Goal: Task Accomplishment & Management: Use online tool/utility

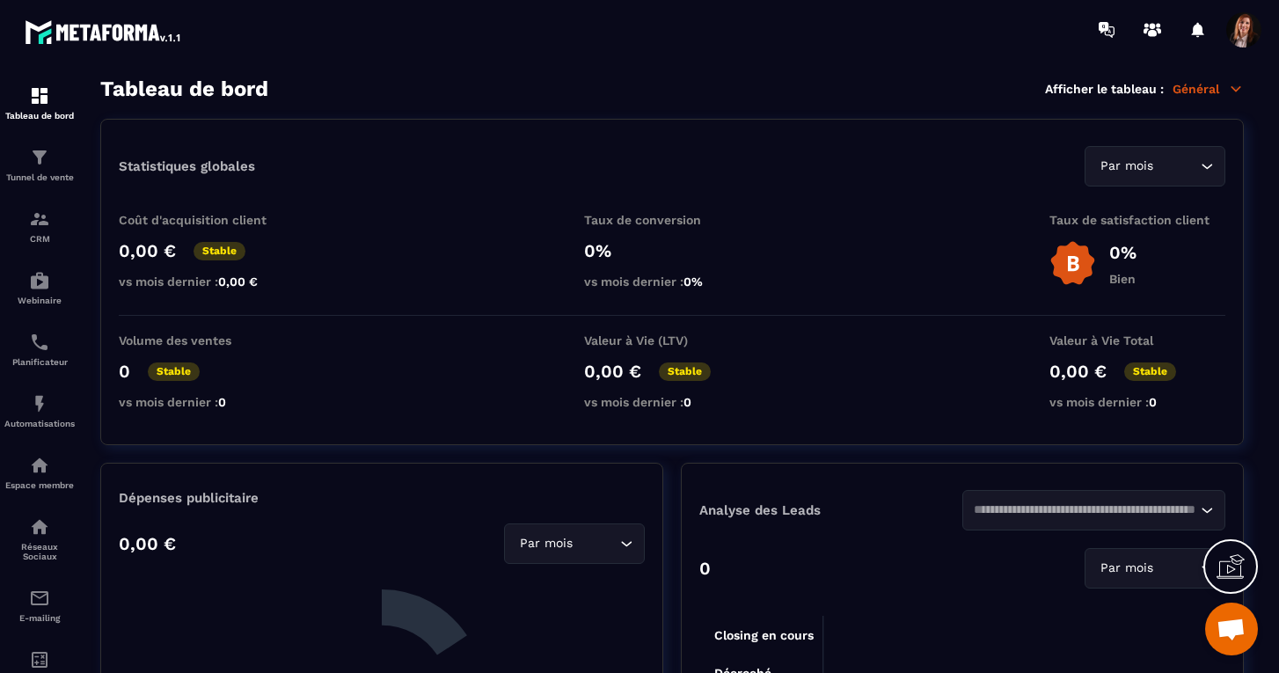
scroll to position [4871, 0]
click at [37, 157] on img at bounding box center [39, 157] width 21 height 21
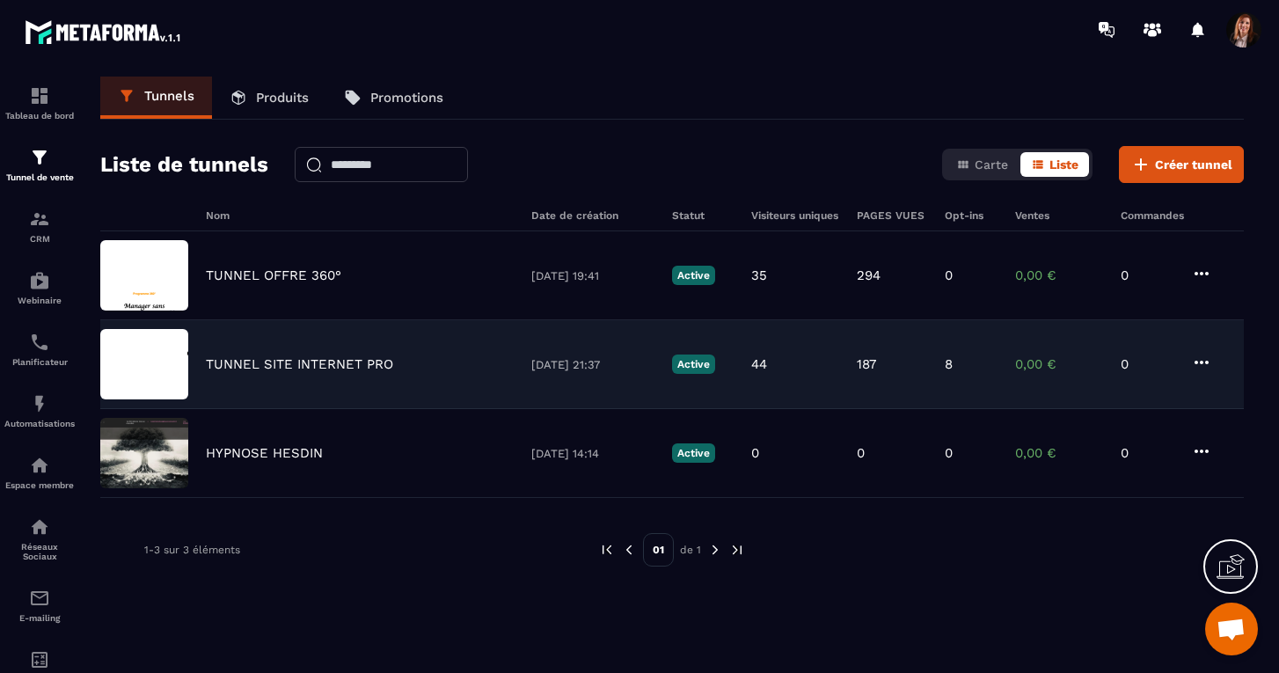
click at [266, 362] on p "TUNNEL SITE INTERNET PRO" at bounding box center [299, 364] width 187 height 16
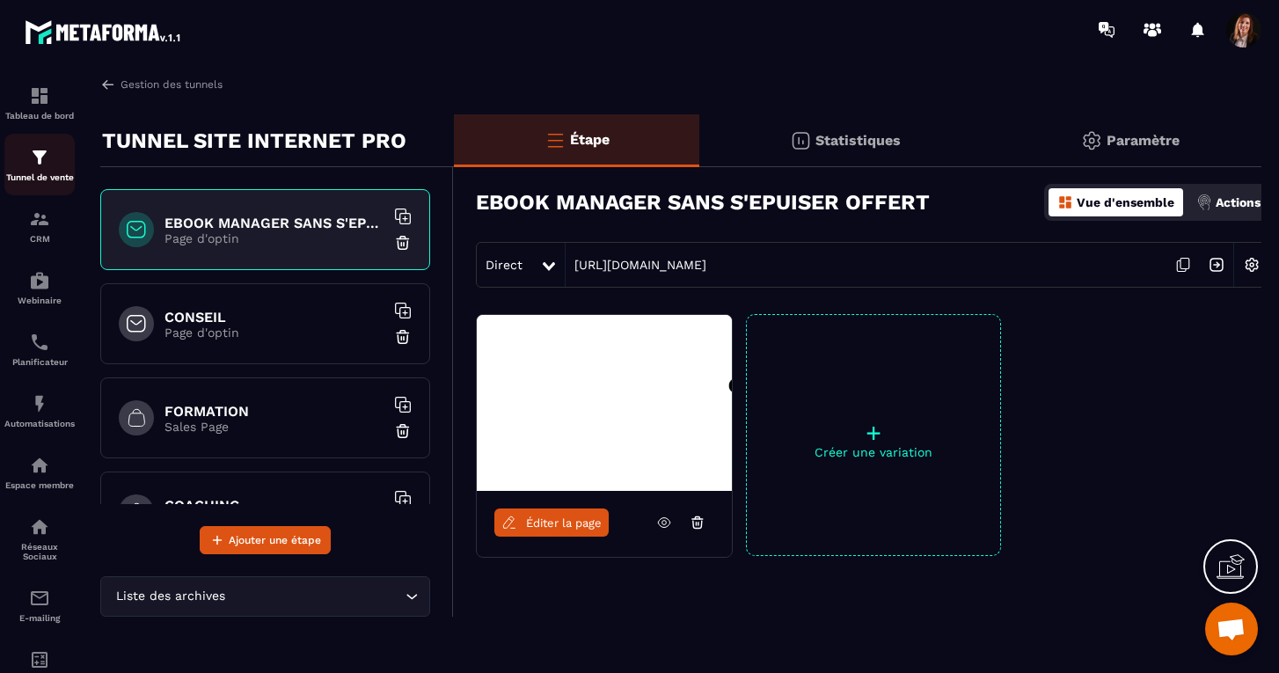
click at [47, 168] on div "Tunnel de vente" at bounding box center [39, 164] width 70 height 35
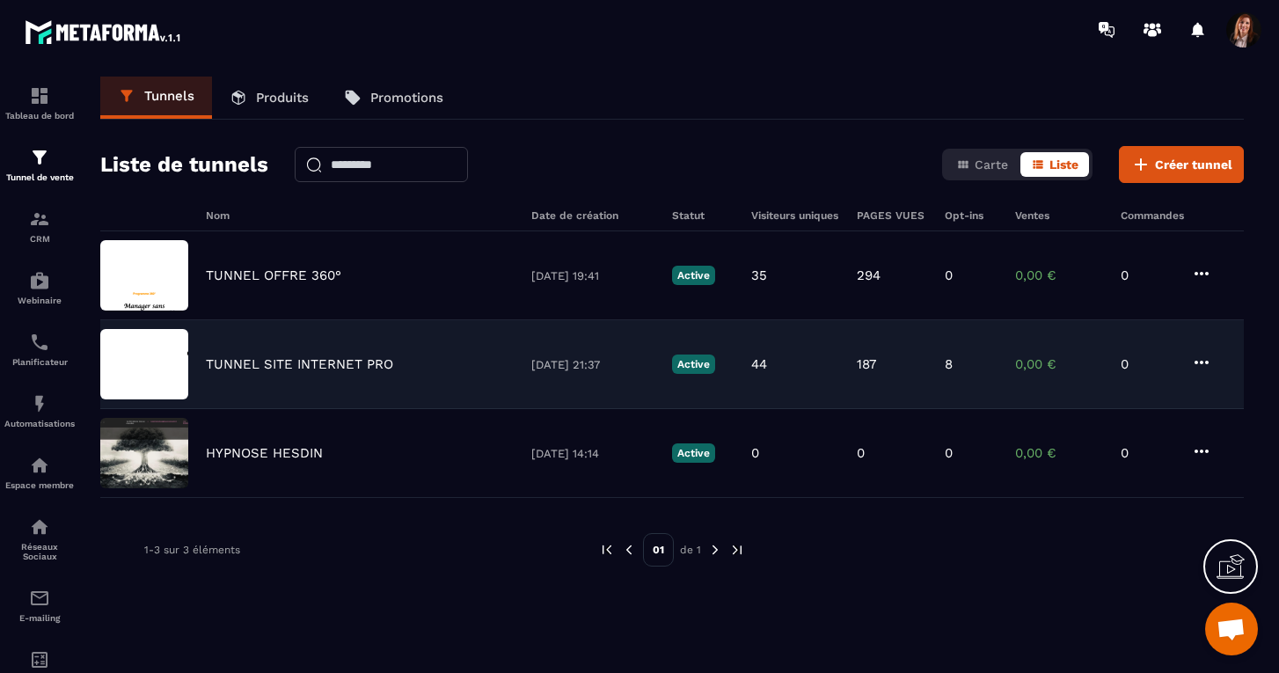
click at [256, 357] on p "TUNNEL SITE INTERNET PRO" at bounding box center [299, 364] width 187 height 16
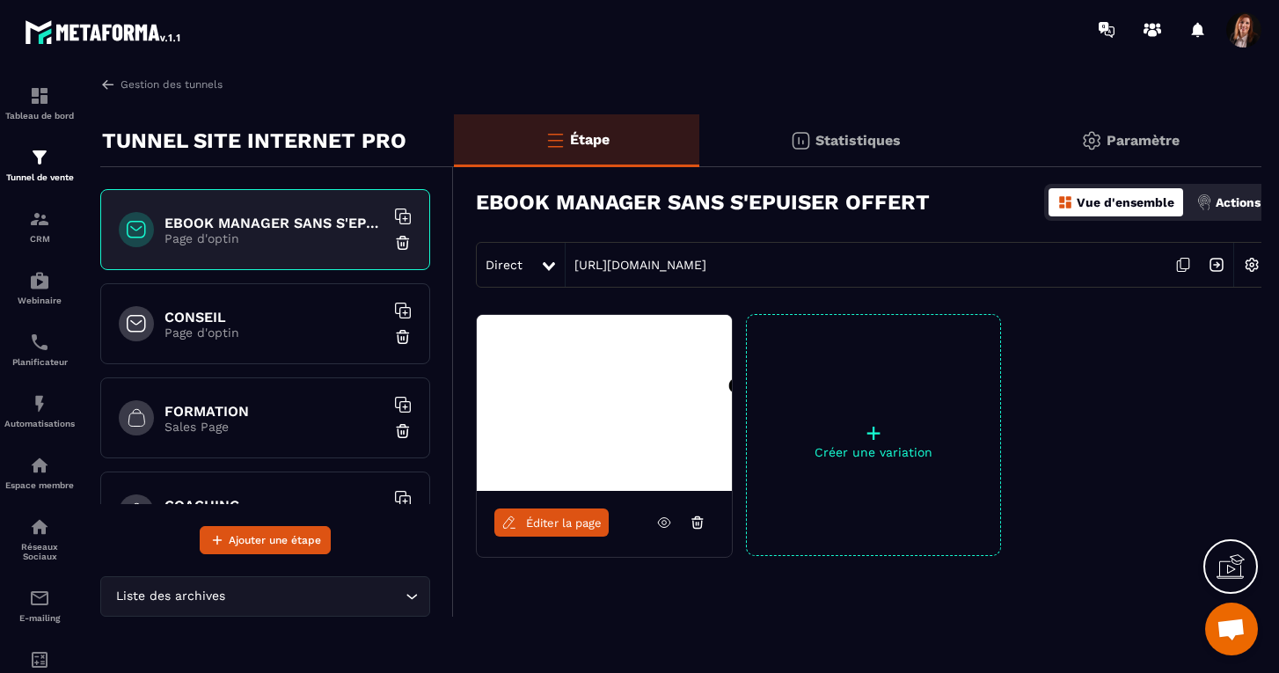
click at [536, 517] on span "Éditer la page" at bounding box center [564, 522] width 76 height 13
